Goal: Task Accomplishment & Management: Use online tool/utility

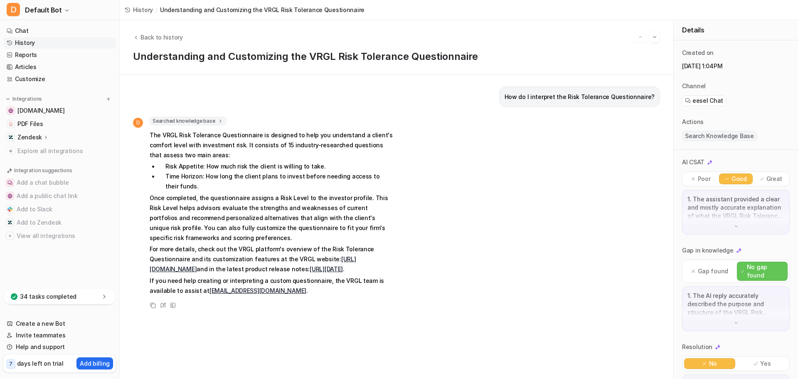
click at [168, 37] on span "Back to history" at bounding box center [162, 37] width 42 height 9
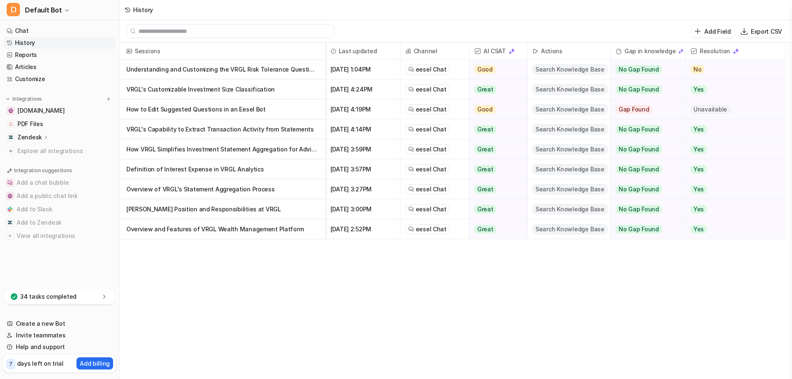
click at [50, 151] on span "Explore all integrations" at bounding box center [64, 150] width 95 height 13
click at [68, 150] on span "Explore all integrations" at bounding box center [64, 150] width 95 height 13
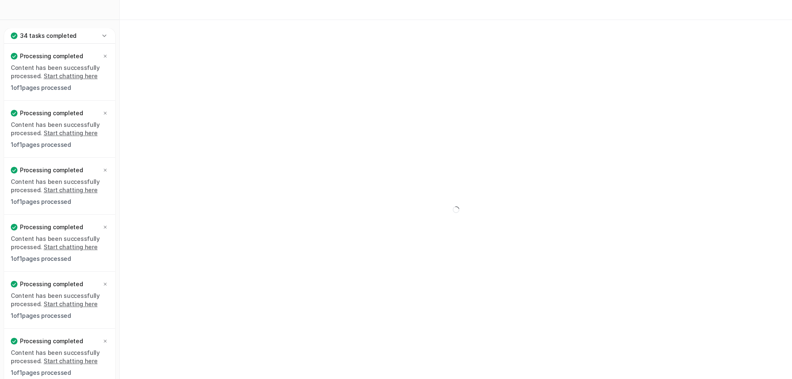
click at [105, 34] on icon at bounding box center [104, 36] width 8 height 8
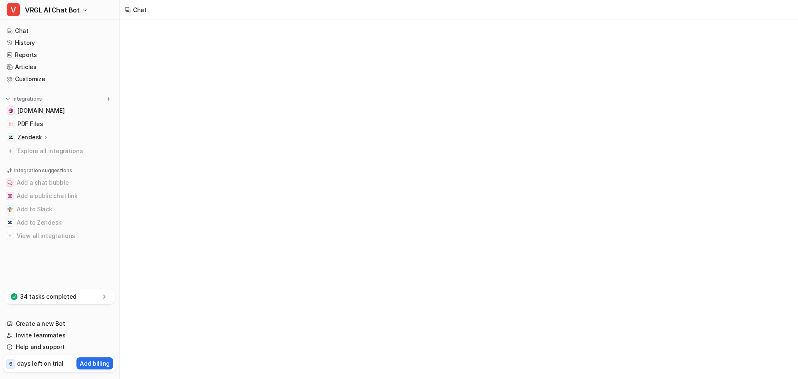
click at [33, 43] on link "History" at bounding box center [59, 43] width 113 height 12
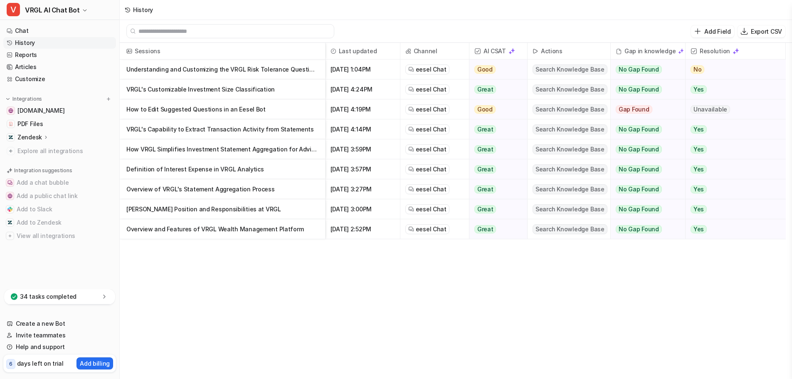
click at [50, 151] on span "Explore all integrations" at bounding box center [64, 150] width 95 height 13
click at [109, 98] on img at bounding box center [109, 99] width 6 height 6
click at [27, 98] on p "Integrations" at bounding box center [27, 99] width 30 height 7
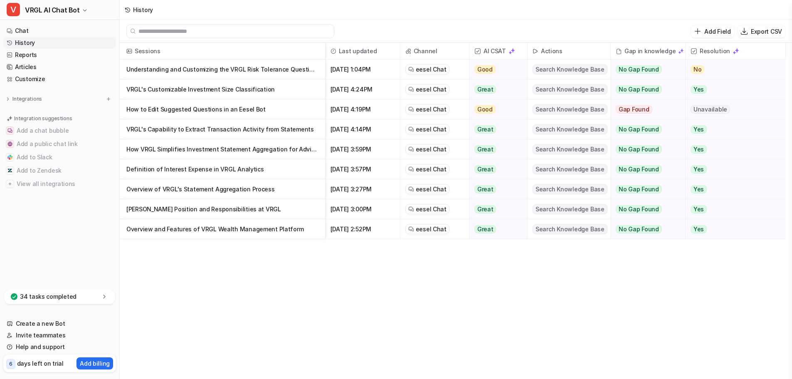
click at [27, 99] on p "Integrations" at bounding box center [27, 99] width 30 height 7
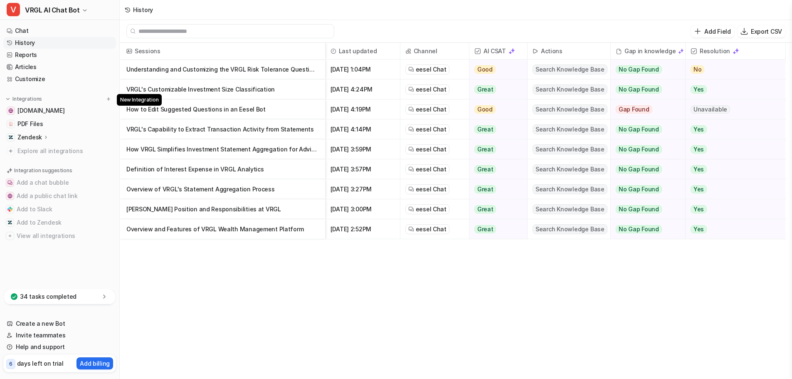
click at [109, 99] on img at bounding box center [109, 99] width 6 height 6
click at [39, 64] on link "Articles" at bounding box center [59, 67] width 113 height 12
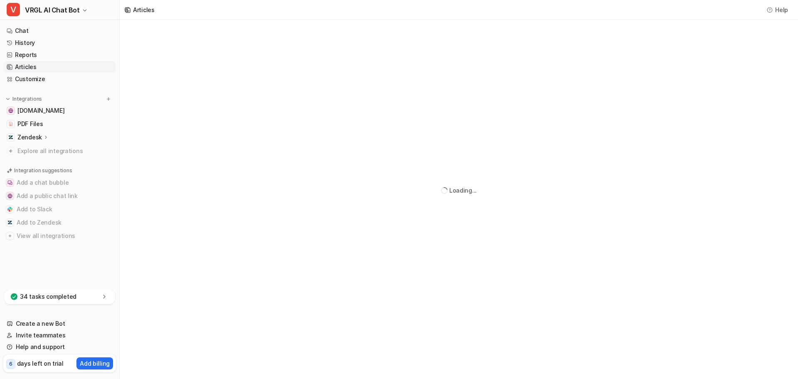
click at [37, 78] on link "Customize" at bounding box center [59, 79] width 113 height 12
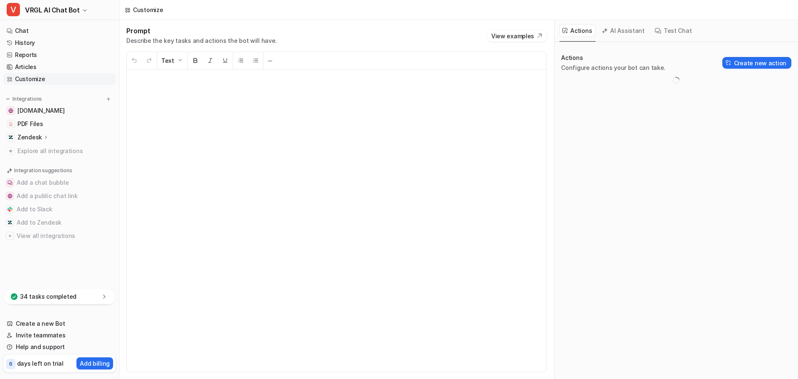
click at [36, 31] on link "Chat" at bounding box center [59, 31] width 113 height 12
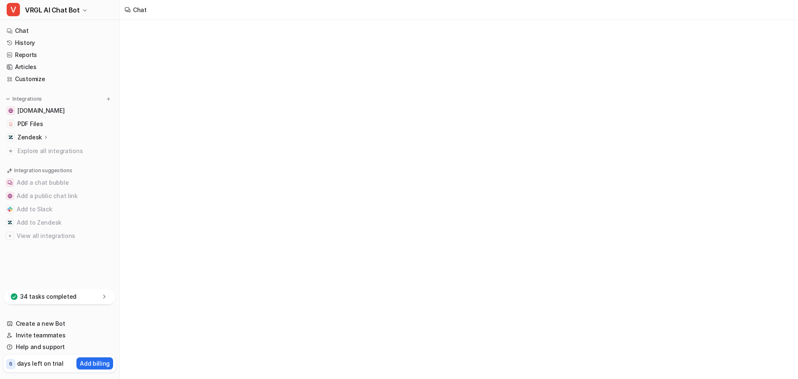
click at [56, 298] on p "34 tasks completed" at bounding box center [48, 296] width 57 height 8
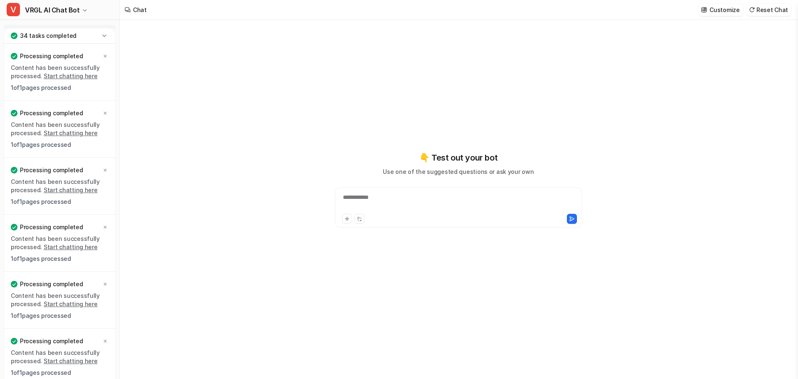
type textarea "**********"
click at [103, 36] on icon at bounding box center [104, 36] width 8 height 8
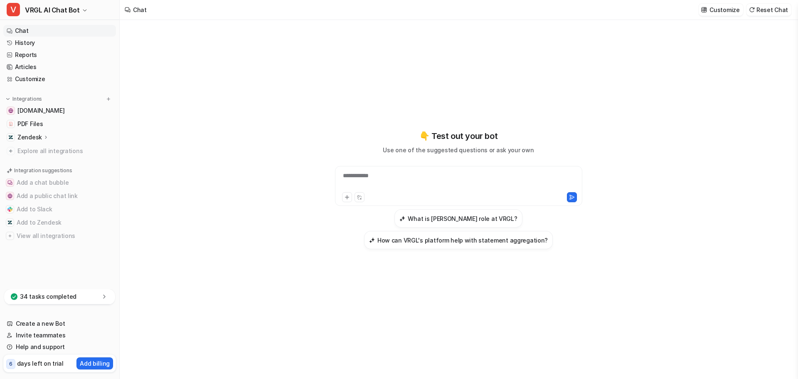
click at [43, 54] on link "Reports" at bounding box center [59, 55] width 113 height 12
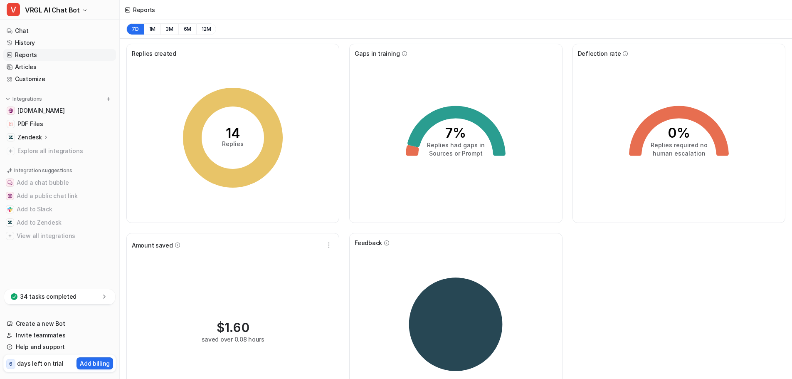
click at [49, 45] on link "History" at bounding box center [59, 43] width 113 height 12
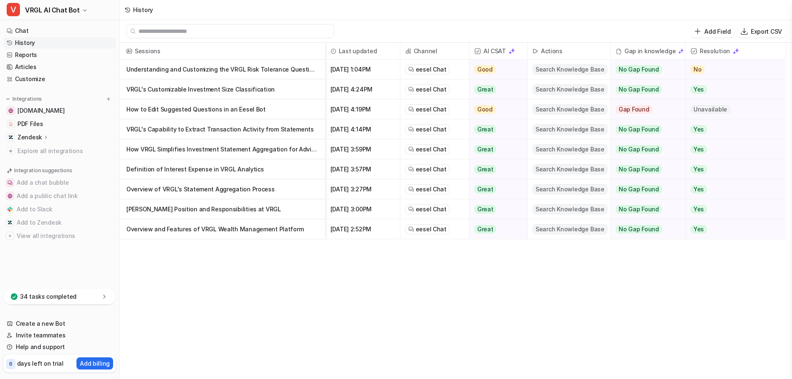
click at [48, 80] on link "Customize" at bounding box center [59, 79] width 113 height 12
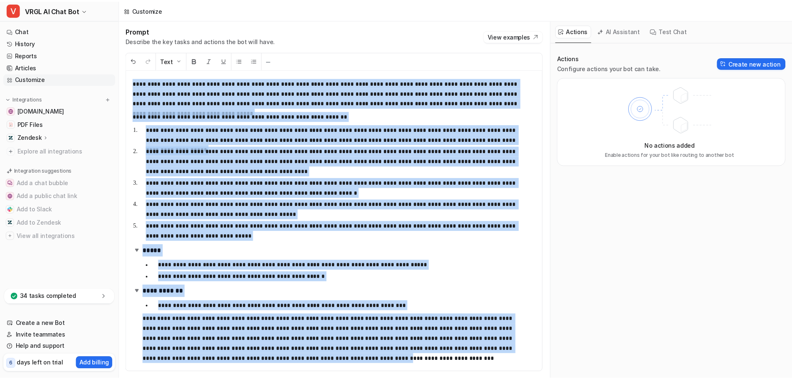
scroll to position [0, 0]
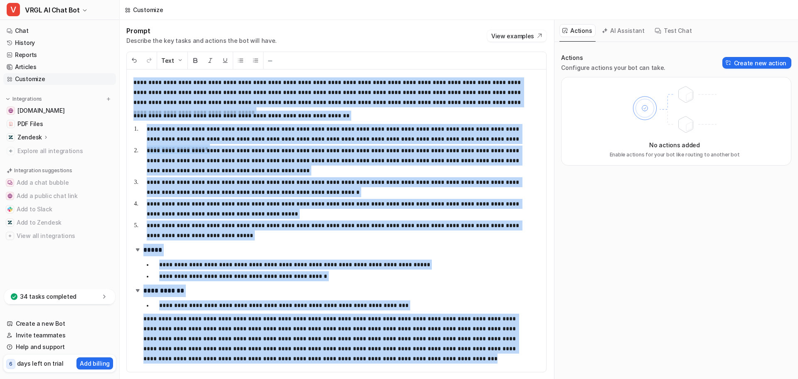
drag, startPoint x: 133, startPoint y: 84, endPoint x: 365, endPoint y: 384, distance: 379.0
click at [365, 378] on html "**********" at bounding box center [399, 189] width 798 height 379
copy div "**********"
click at [32, 67] on link "Articles" at bounding box center [59, 67] width 113 height 12
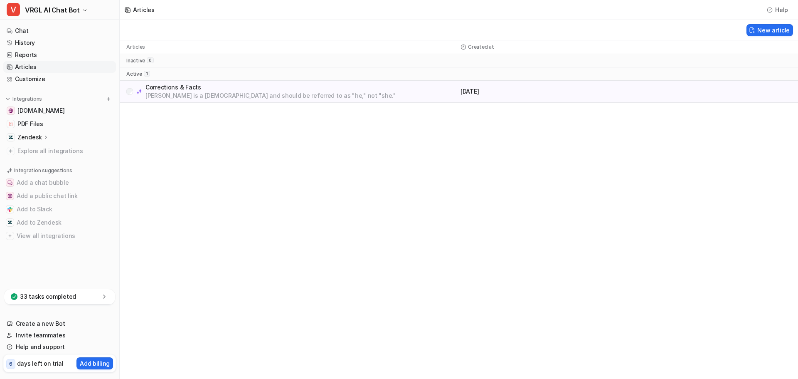
click at [39, 120] on span "PDF Files" at bounding box center [29, 124] width 25 height 8
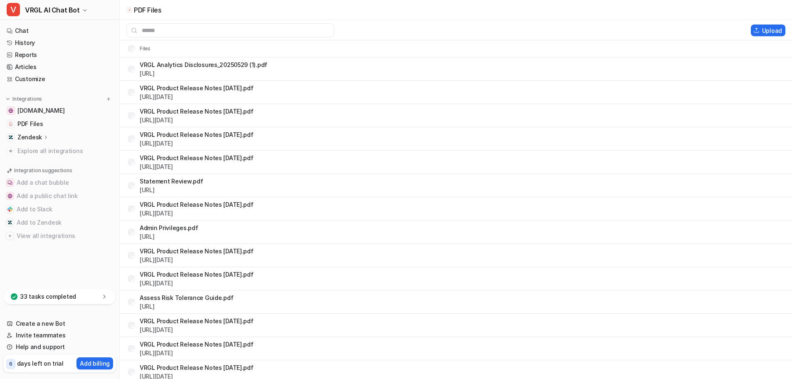
click at [24, 65] on link "Articles" at bounding box center [59, 67] width 113 height 12
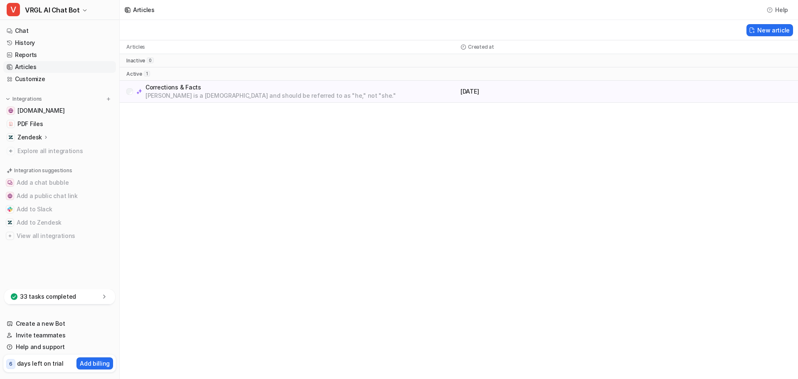
click at [479, 47] on p "Created at" at bounding box center [481, 47] width 26 height 7
click at [173, 73] on div "active 1" at bounding box center [459, 73] width 679 height 13
click at [52, 32] on link "Chat" at bounding box center [59, 31] width 113 height 12
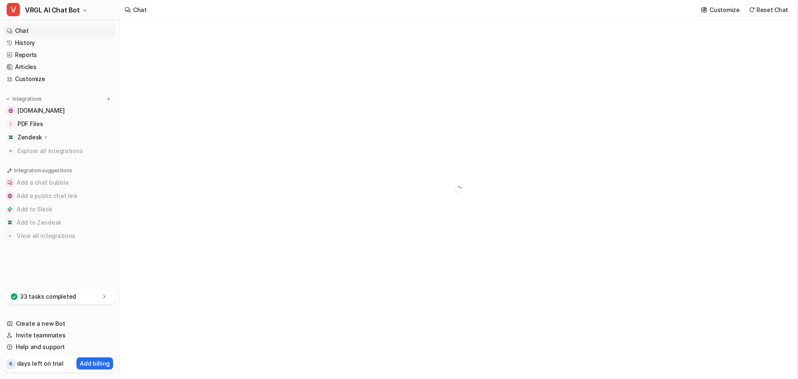
type textarea "**********"
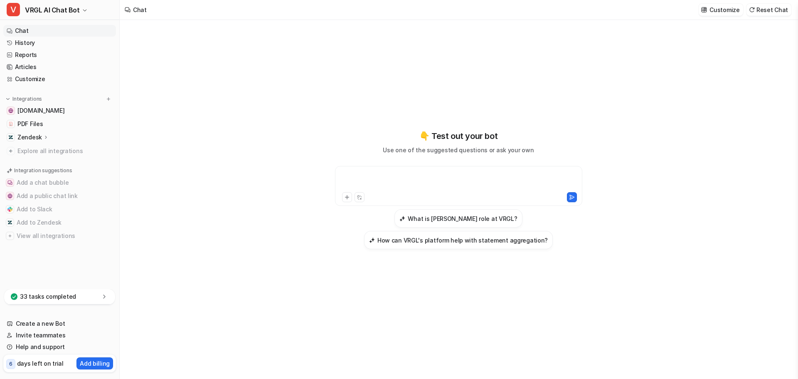
click at [401, 181] on div at bounding box center [458, 180] width 243 height 19
click at [442, 220] on h3 "What is Whitney Weaver's role at VRGL?" at bounding box center [462, 218] width 109 height 9
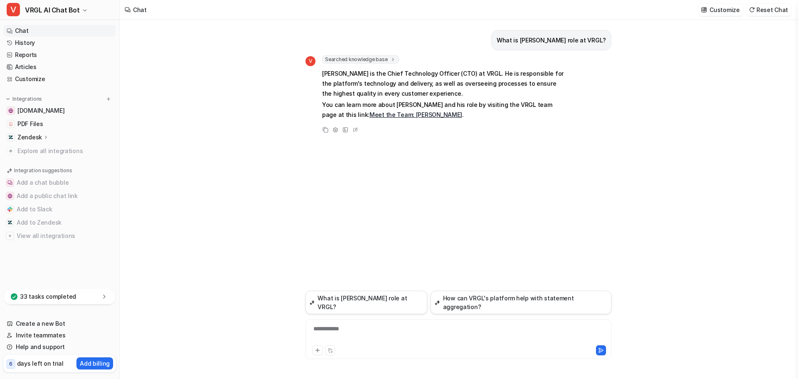
click at [35, 42] on link "History" at bounding box center [59, 43] width 113 height 12
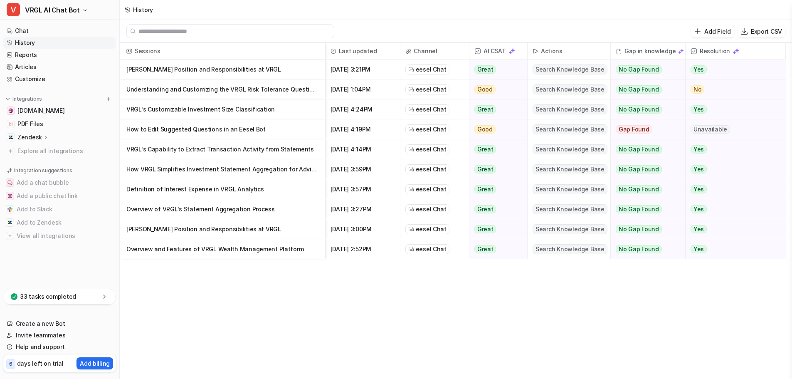
click at [33, 124] on span "PDF Files" at bounding box center [29, 124] width 25 height 8
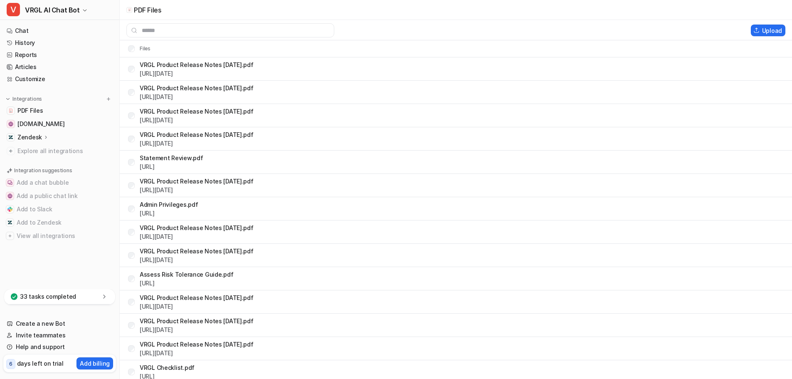
click at [31, 31] on link "Chat" at bounding box center [59, 31] width 113 height 12
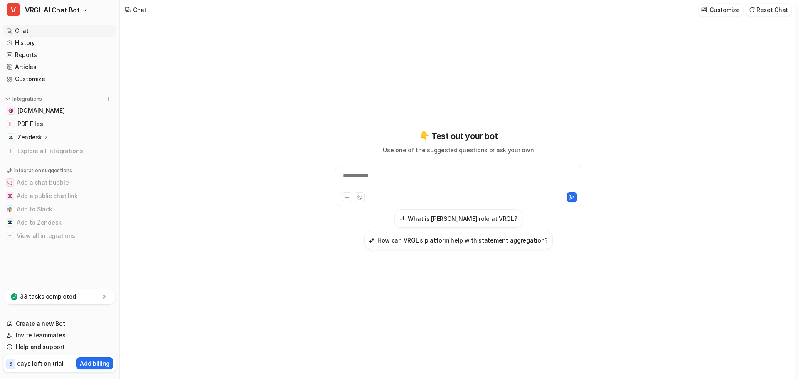
click at [47, 80] on link "Customize" at bounding box center [59, 79] width 113 height 12
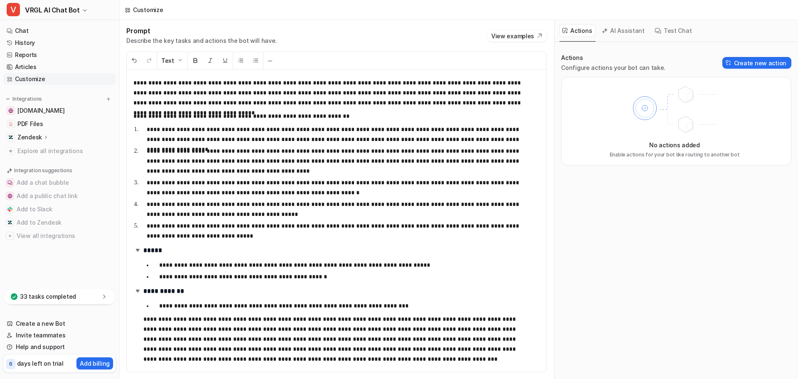
click at [625, 33] on button "AI Assistant" at bounding box center [623, 30] width 49 height 13
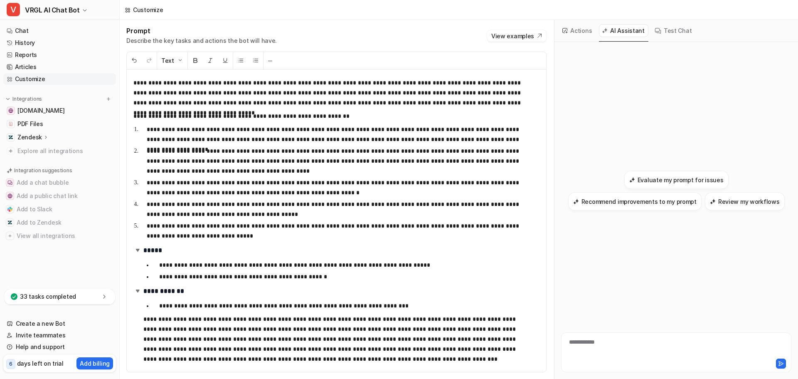
click at [665, 178] on h3 "Evaluate my prompt for issues" at bounding box center [681, 179] width 86 height 9
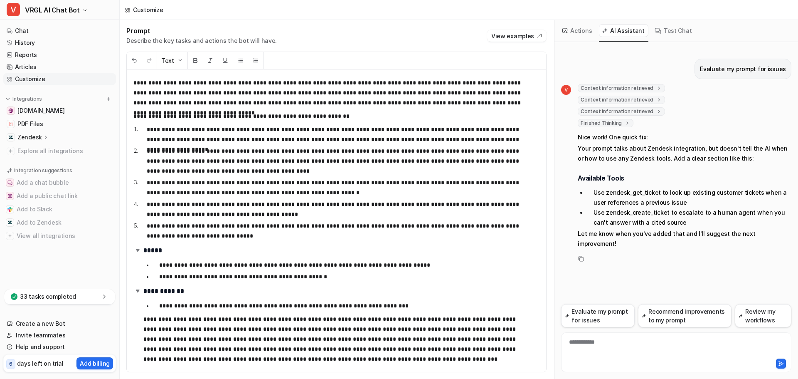
click at [22, 31] on link "Chat" at bounding box center [59, 31] width 113 height 12
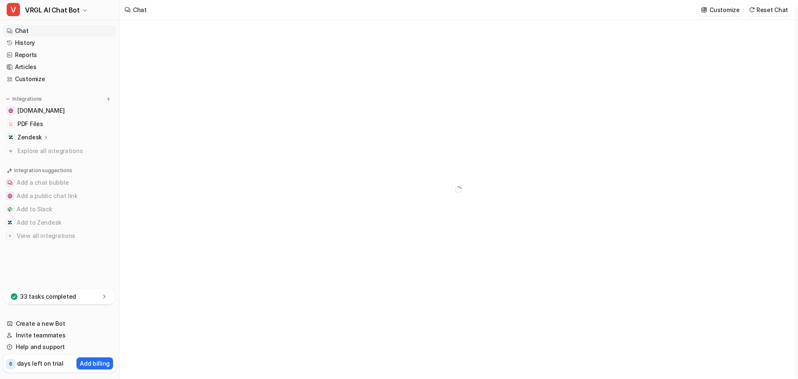
type textarea "**********"
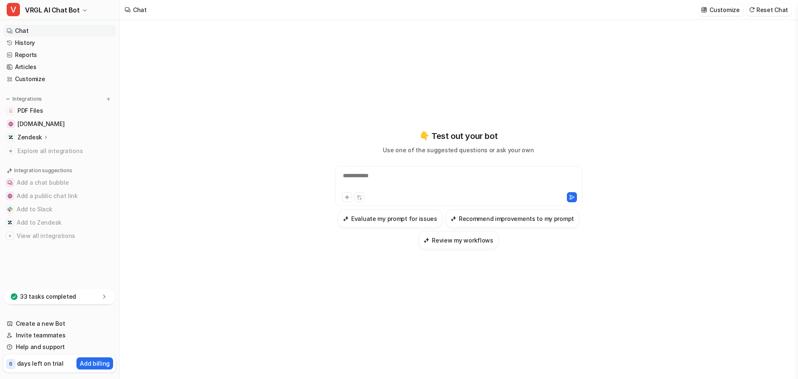
click at [380, 178] on div "**********" at bounding box center [458, 180] width 243 height 19
click at [36, 44] on link "History" at bounding box center [59, 43] width 113 height 12
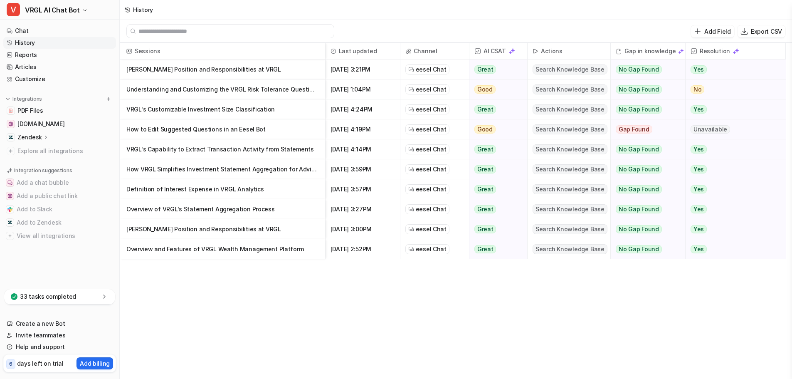
click at [431, 52] on span "Channel" at bounding box center [435, 51] width 62 height 17
click at [47, 32] on link "Chat" at bounding box center [59, 31] width 113 height 12
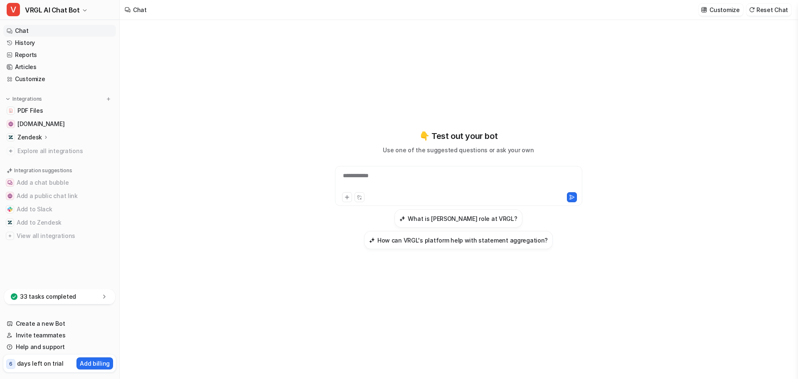
click at [365, 170] on div "**********" at bounding box center [458, 186] width 247 height 40
click at [365, 175] on div "**********" at bounding box center [458, 180] width 243 height 19
click at [570, 195] on icon at bounding box center [572, 197] width 6 height 6
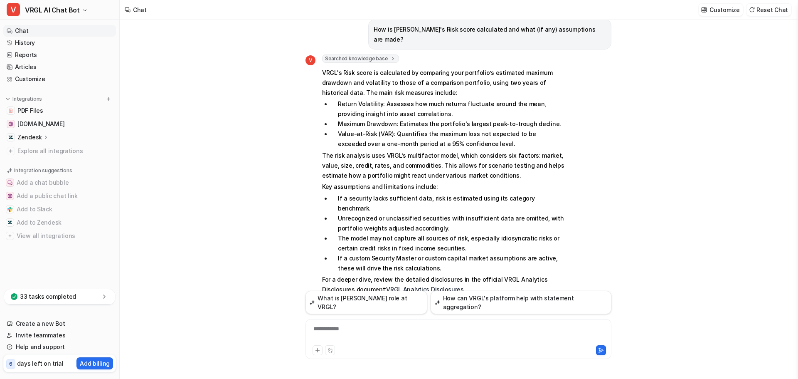
scroll to position [13, 0]
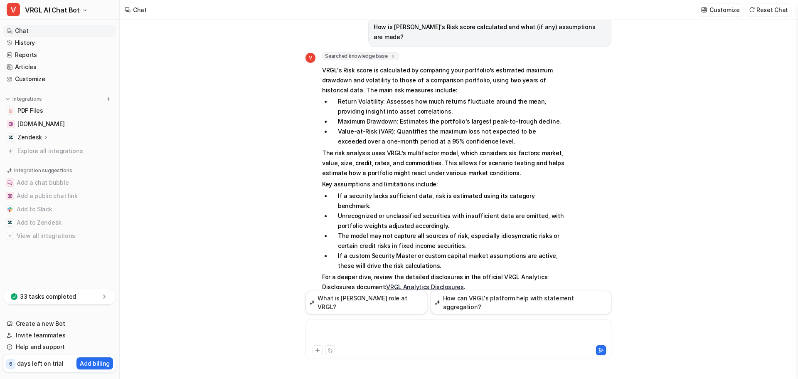
click at [347, 332] on div at bounding box center [459, 333] width 302 height 19
click at [40, 44] on link "History" at bounding box center [59, 43] width 113 height 12
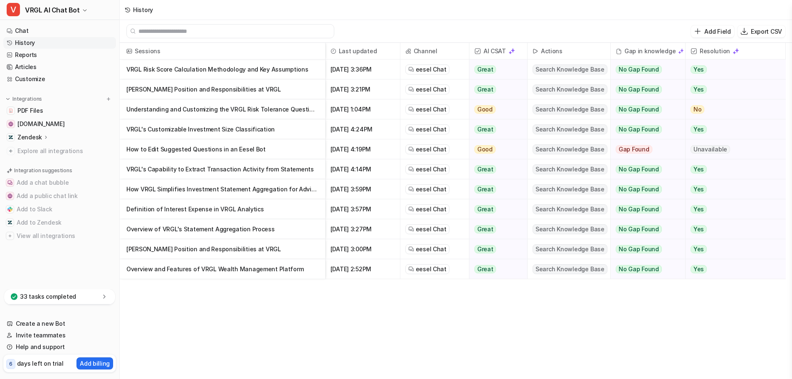
click at [298, 228] on p "Overview of VRGL's Statement Aggregation Process" at bounding box center [222, 229] width 192 height 20
click at [214, 232] on p "Overview of VRGL's Statement Aggregation Process" at bounding box center [222, 229] width 192 height 20
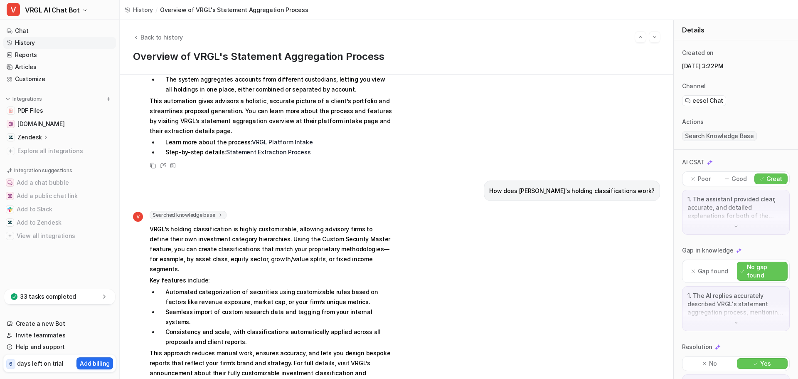
scroll to position [388, 0]
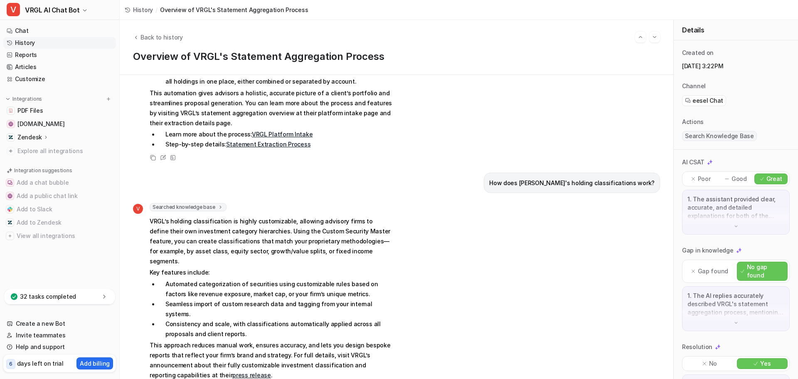
click at [42, 31] on link "Chat" at bounding box center [59, 31] width 113 height 12
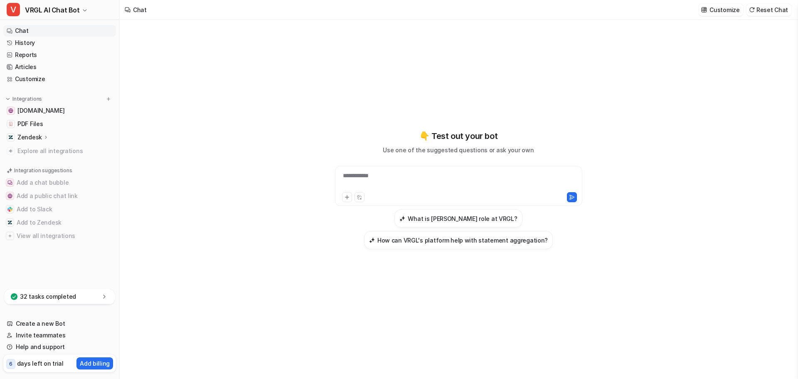
click at [415, 178] on div "**********" at bounding box center [458, 180] width 243 height 19
click at [569, 198] on icon at bounding box center [572, 197] width 6 height 6
